Goal: Information Seeking & Learning: Learn about a topic

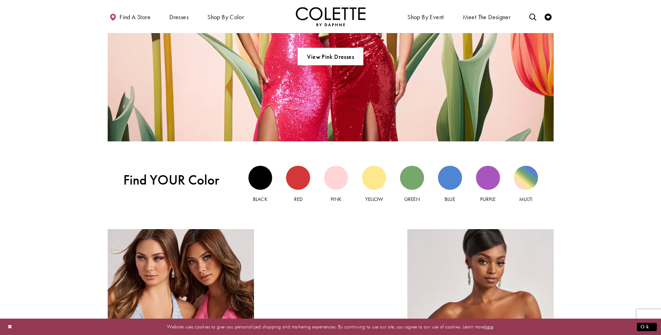
scroll to position [731, 0]
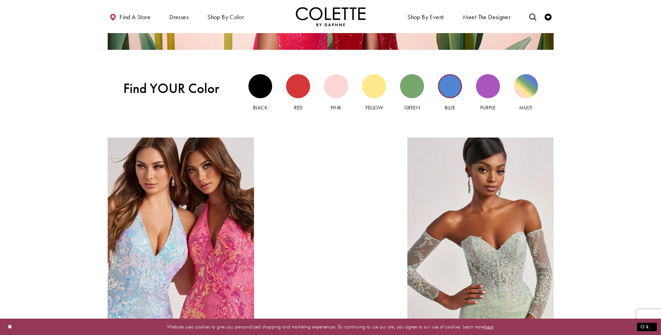
click at [450, 89] on div "Blue view" at bounding box center [450, 86] width 24 height 24
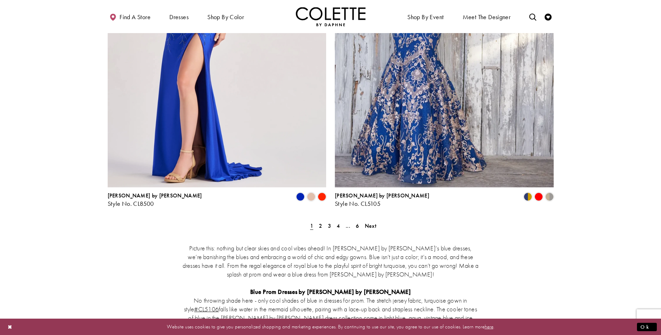
scroll to position [1323, 0]
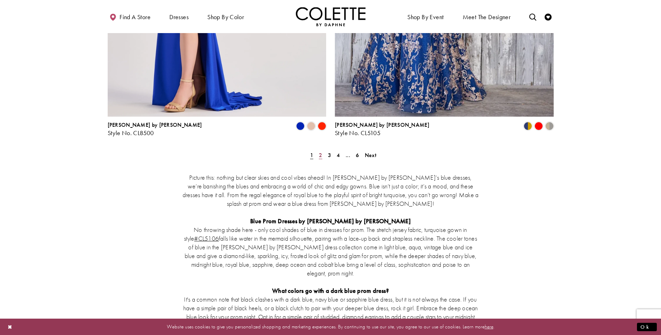
click at [319, 151] on span "2" at bounding box center [320, 154] width 3 height 7
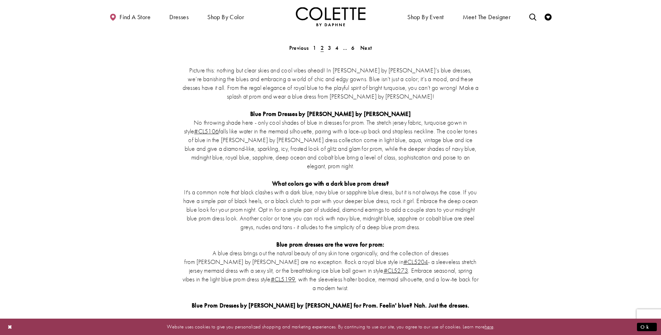
scroll to position [1221, 0]
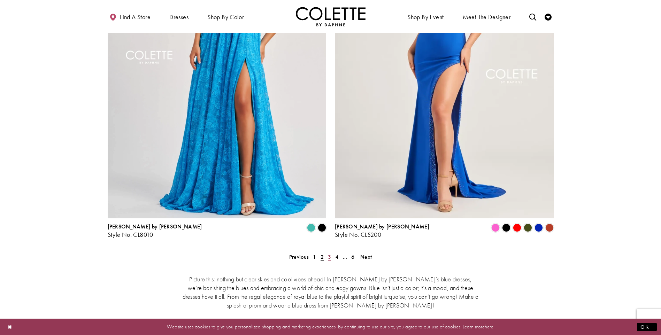
click at [328, 253] on span "3" at bounding box center [329, 256] width 3 height 7
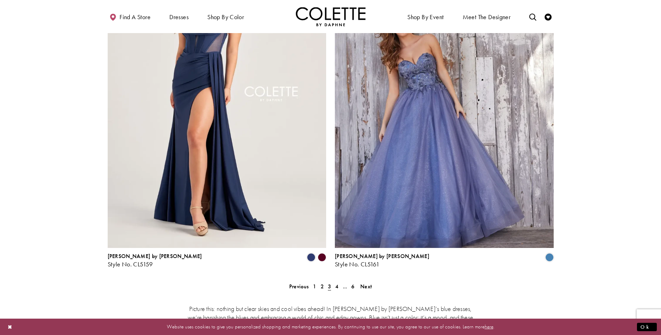
scroll to position [1291, 0]
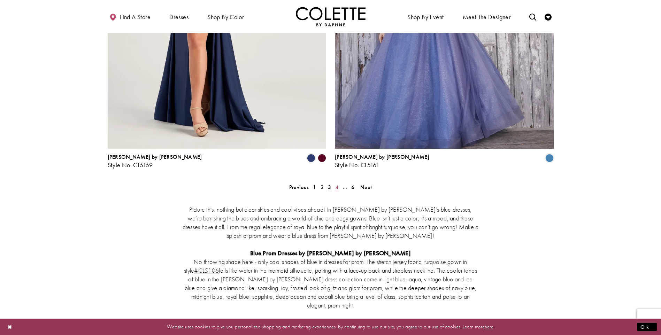
click at [335, 182] on link "4" at bounding box center [336, 187] width 7 height 10
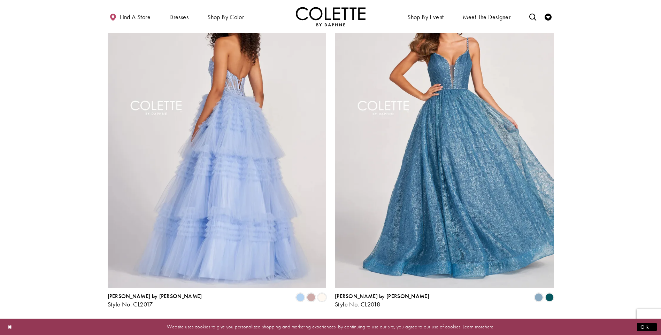
scroll to position [1326, 0]
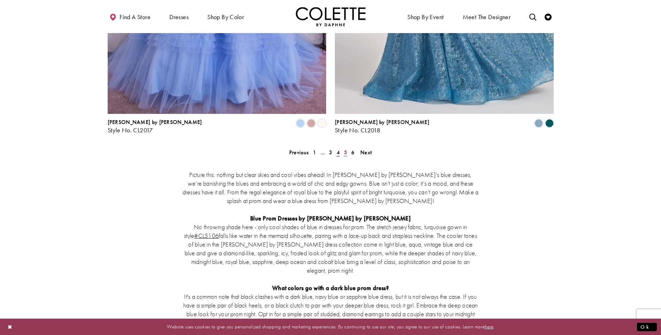
click at [343, 147] on link "5" at bounding box center [345, 152] width 7 height 10
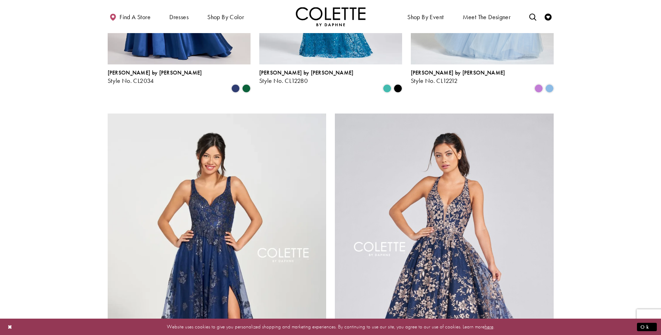
scroll to position [1082, 0]
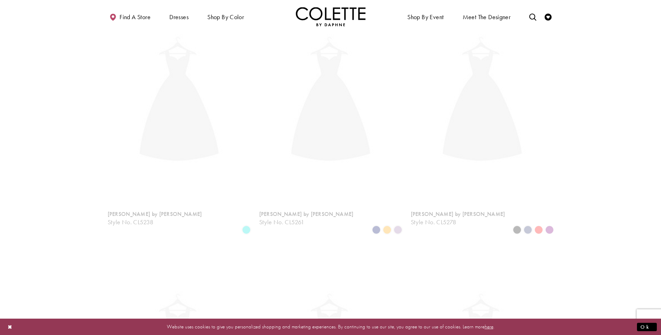
scroll to position [38, 0]
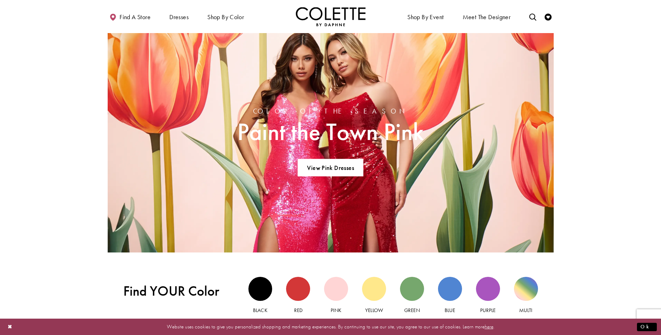
scroll to position [584, 0]
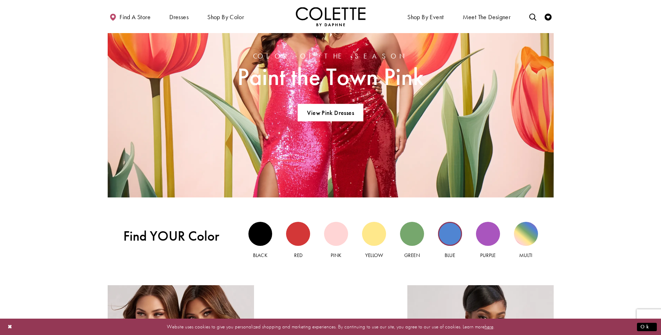
click at [445, 234] on div "Blue view" at bounding box center [450, 234] width 24 height 24
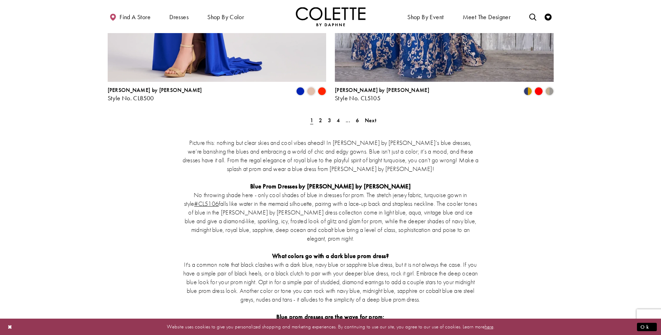
scroll to position [1254, 0]
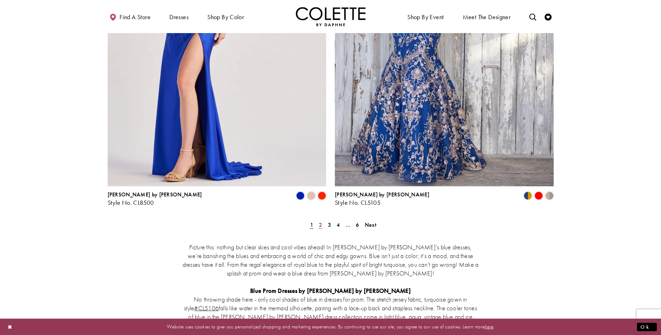
click at [318, 220] on link "2" at bounding box center [320, 225] width 7 height 10
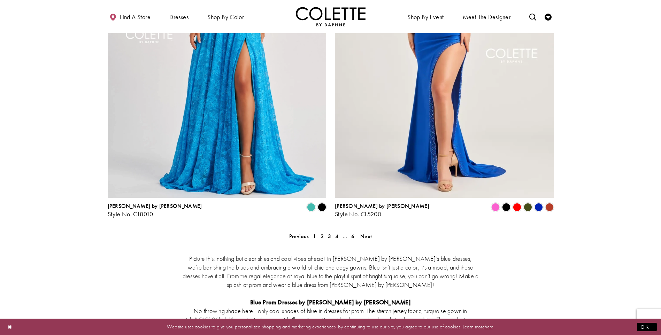
scroll to position [1326, 0]
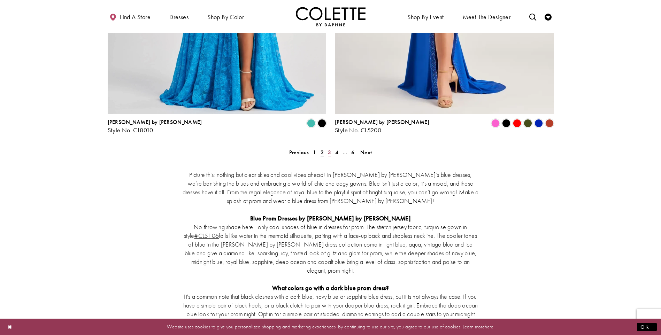
click at [328, 149] on span "3" at bounding box center [329, 152] width 3 height 7
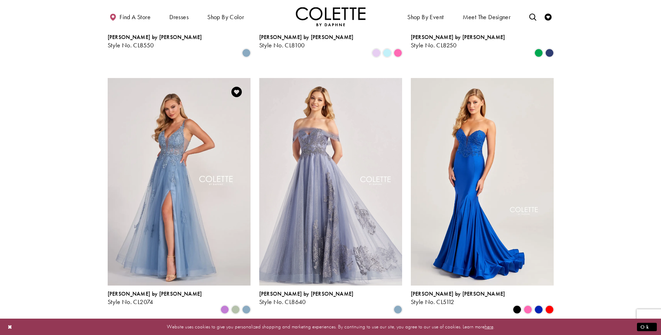
scroll to position [490, 0]
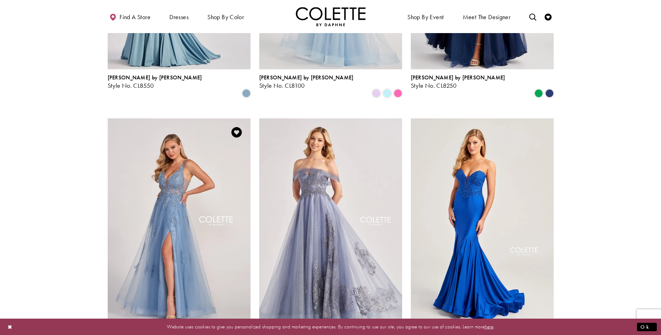
click at [180, 181] on img "Visit Colette by Daphne Style No. CL2074 Page" at bounding box center [179, 222] width 143 height 208
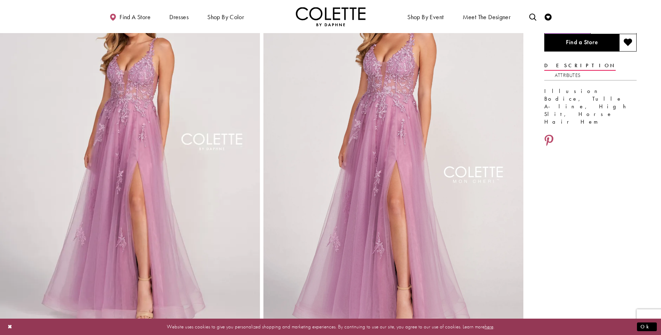
scroll to position [35, 0]
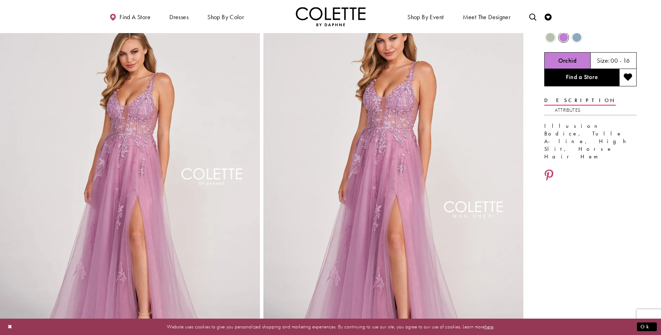
click at [549, 38] on span "Product color controls state depends on size chosen" at bounding box center [550, 37] width 9 height 9
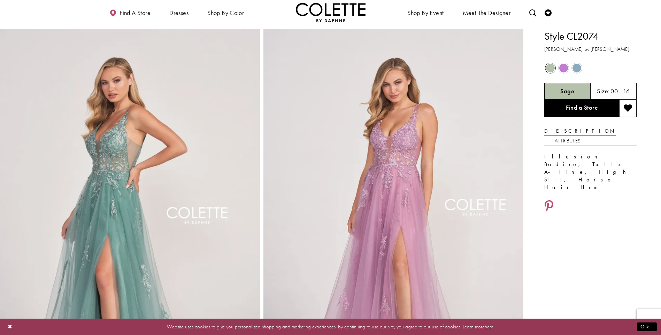
scroll to position [0, 0]
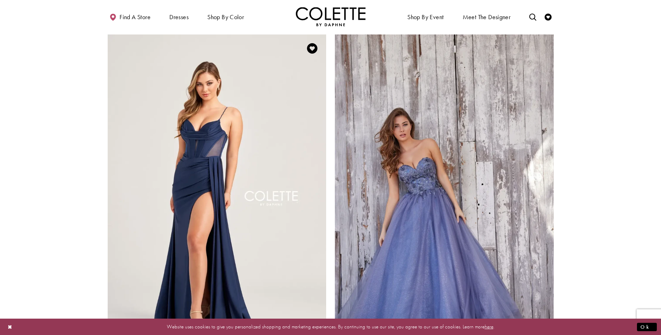
scroll to position [1256, 0]
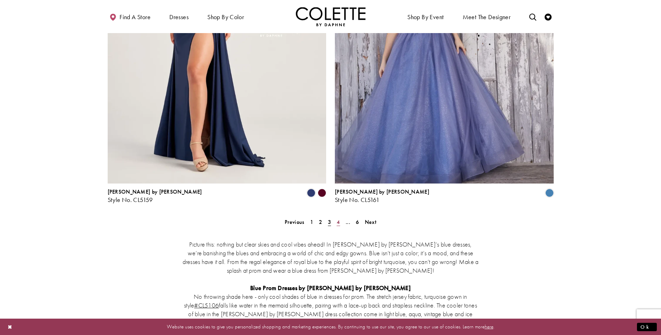
click at [337, 218] on span "4" at bounding box center [337, 221] width 3 height 7
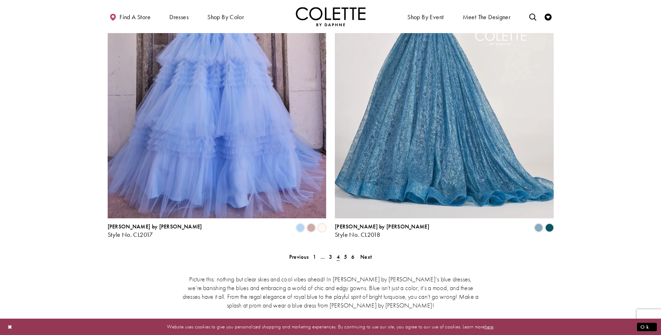
scroll to position [1361, 0]
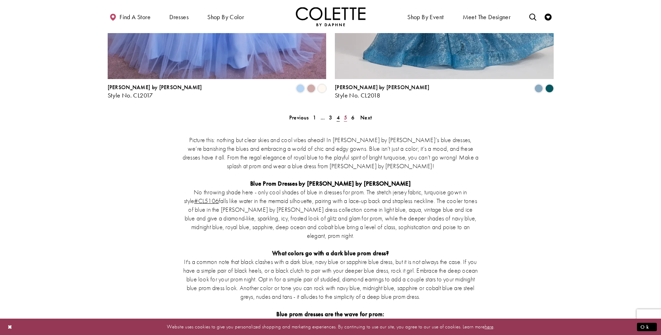
click at [345, 114] on span "5" at bounding box center [345, 117] width 3 height 7
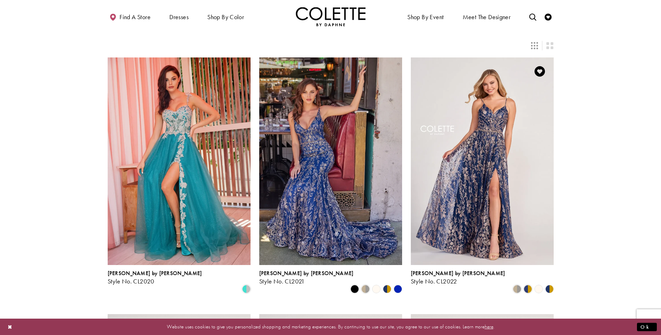
scroll to position [212, 0]
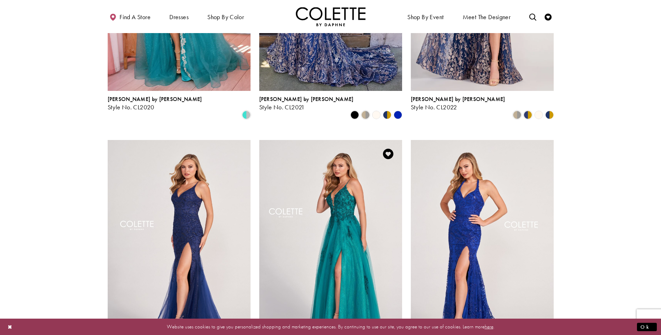
click at [342, 177] on img "Visit Colette by Daphne Style No. CL2025 Page" at bounding box center [330, 244] width 143 height 208
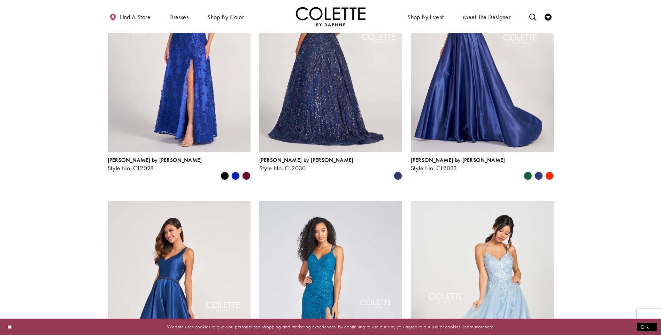
scroll to position [769, 0]
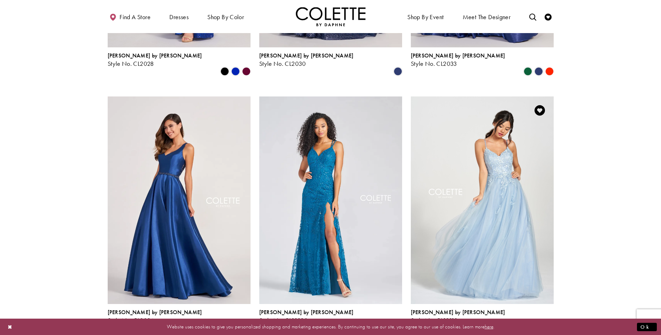
click at [490, 140] on img "Visit Colette by Daphne Style No. CL12212 Page" at bounding box center [482, 200] width 143 height 208
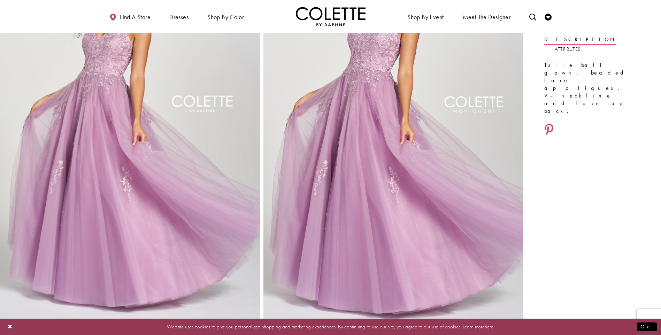
scroll to position [104, 0]
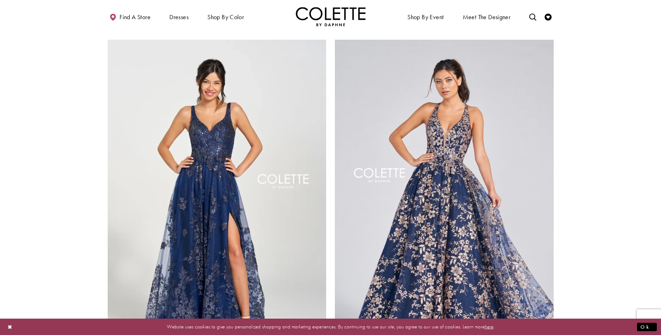
scroll to position [1221, 0]
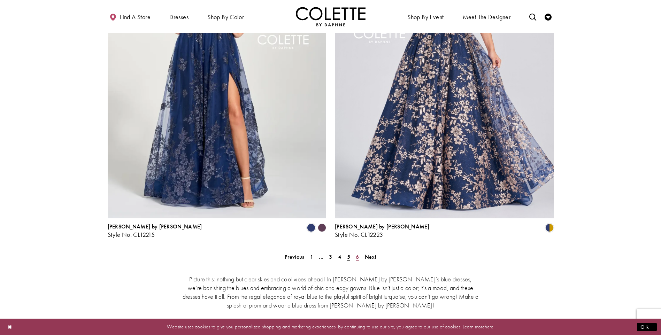
click at [356, 253] on span "6" at bounding box center [357, 256] width 3 height 7
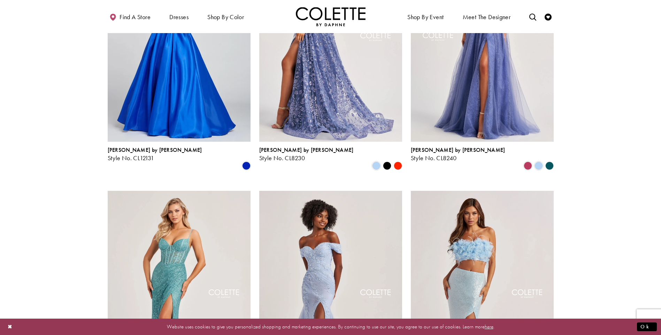
scroll to position [177, 0]
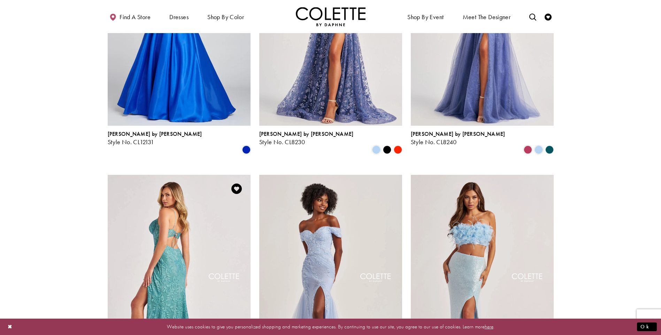
click at [182, 229] on img "Visit Colette by Daphne Style No. CL8405 Page" at bounding box center [179, 279] width 143 height 208
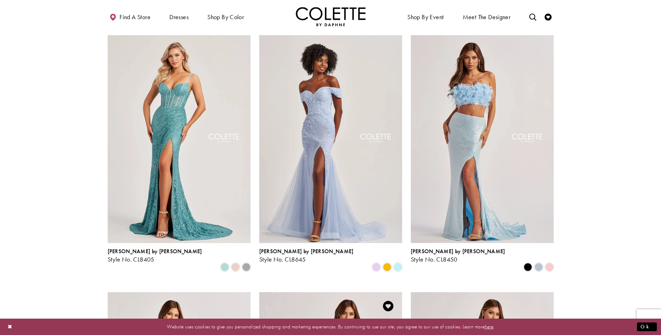
scroll to position [316, 0]
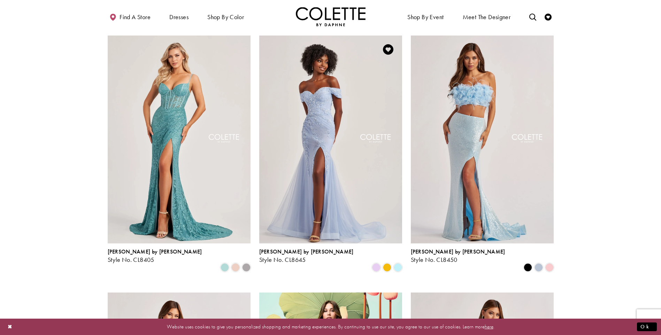
click at [316, 113] on img "Visit Colette by Daphne Style No. CL8645 Page" at bounding box center [330, 140] width 143 height 208
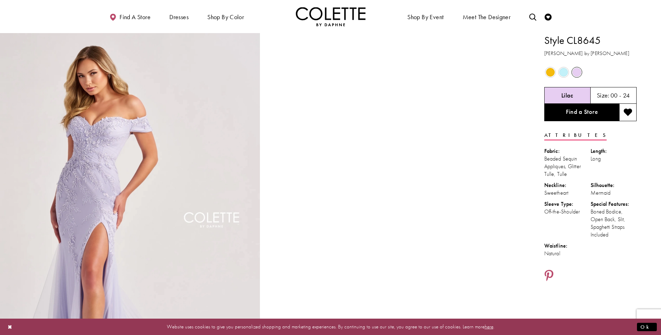
click at [565, 74] on span "Product color controls state depends on size chosen" at bounding box center [563, 72] width 9 height 9
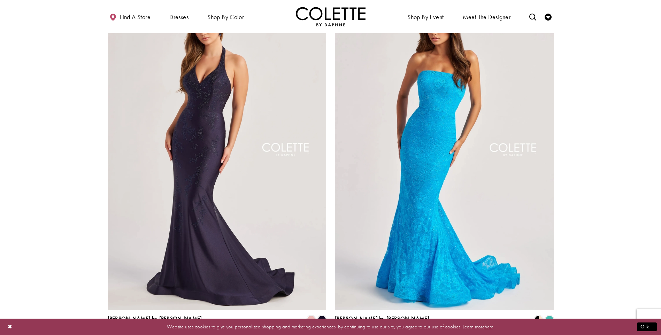
scroll to position [804, 0]
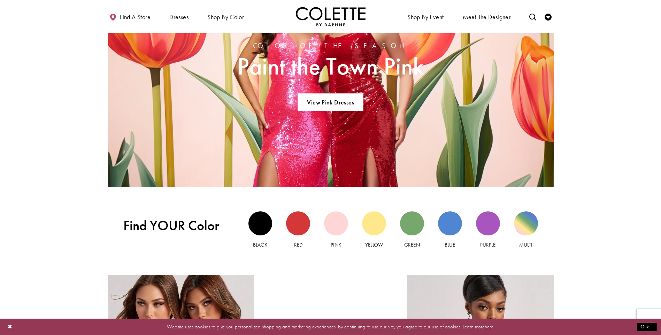
scroll to position [662, 0]
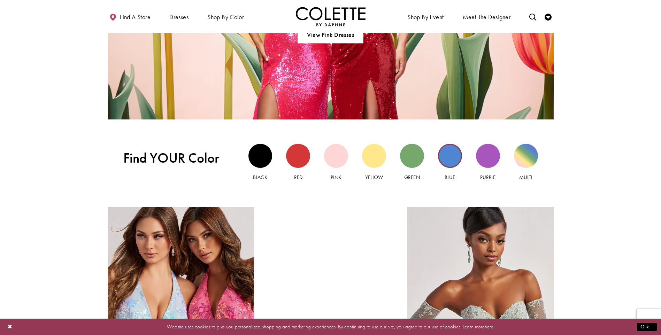
click at [451, 157] on div "Blue view" at bounding box center [450, 156] width 24 height 24
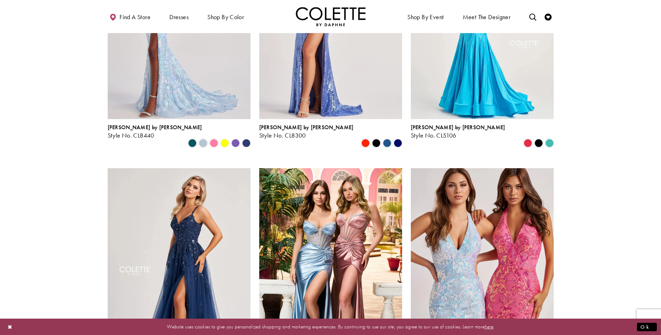
scroll to position [244, 0]
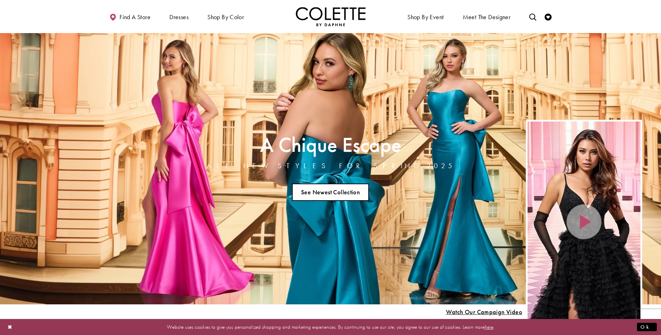
click at [334, 194] on link "See Newest Collection" at bounding box center [330, 192] width 77 height 17
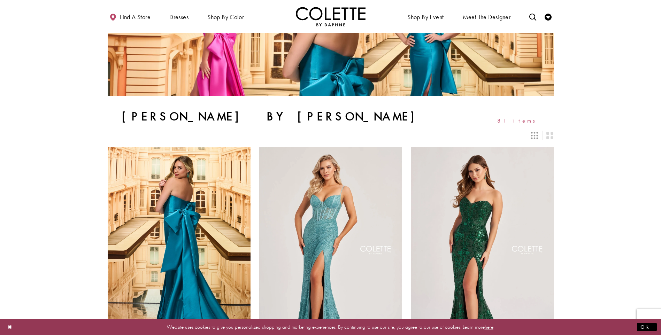
scroll to position [70, 0]
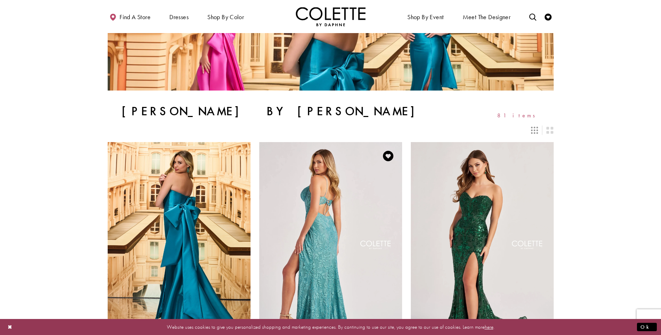
click at [331, 209] on img "Visit Colette by Daphne Style No. CL8405 Page" at bounding box center [330, 246] width 143 height 208
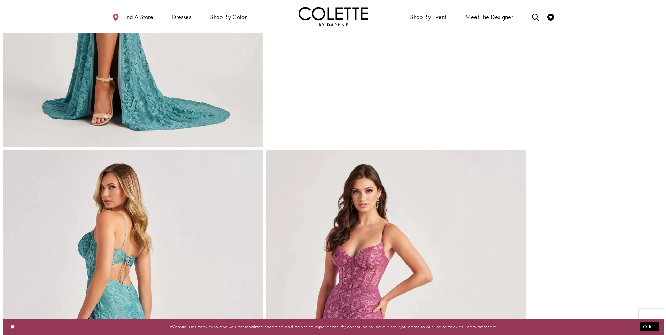
scroll to position [279, 0]
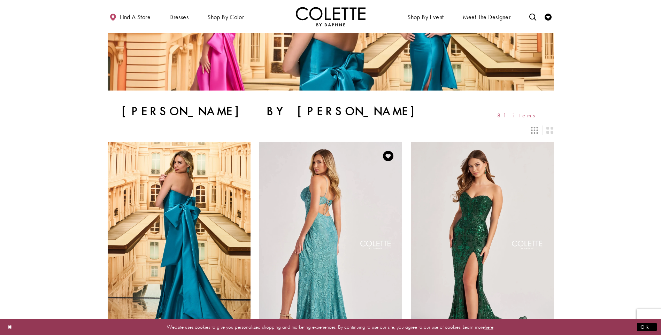
click at [338, 238] on img "Visit Colette by Daphne Style No. CL8405 Page" at bounding box center [330, 246] width 143 height 208
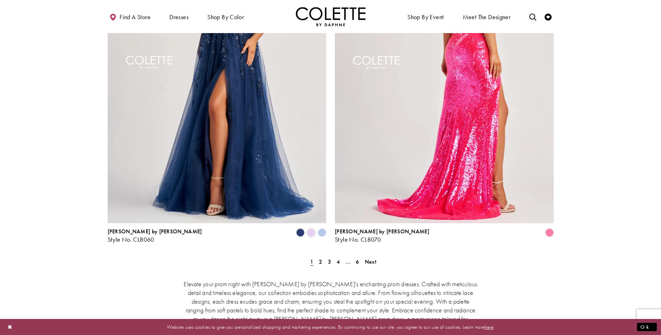
scroll to position [1428, 0]
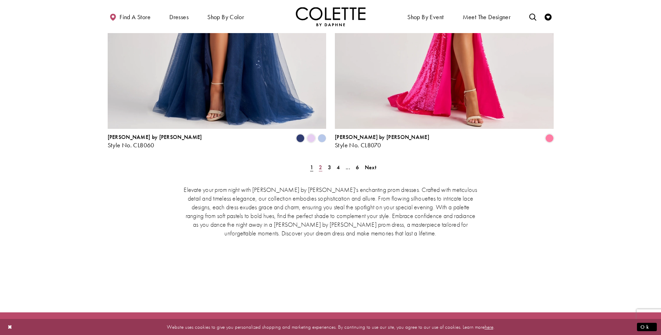
click at [318, 162] on link "2" at bounding box center [320, 167] width 7 height 10
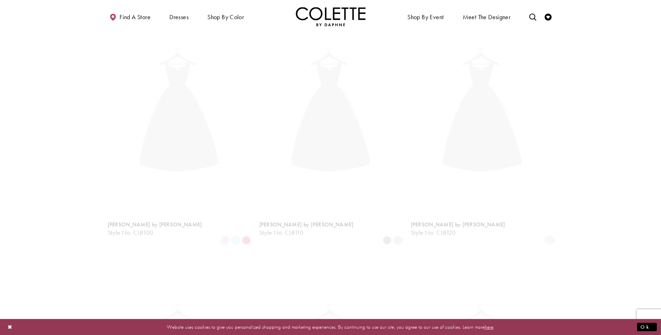
scroll to position [179, 0]
